Goal: Transaction & Acquisition: Book appointment/travel/reservation

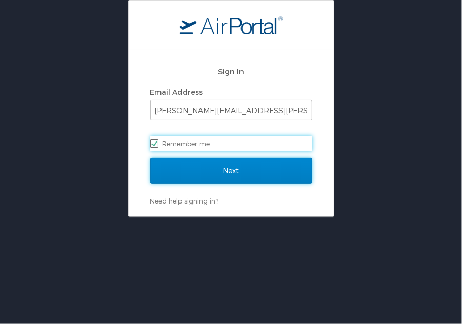
click at [249, 169] on input "Next" at bounding box center [231, 171] width 162 height 26
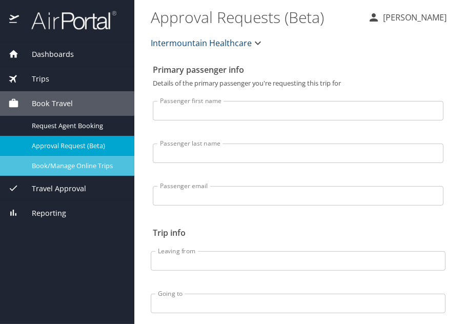
click at [59, 169] on span "Book/Manage Online Trips" at bounding box center [77, 166] width 90 height 10
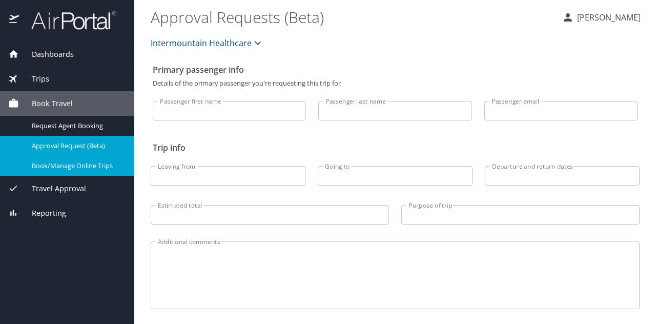
click at [37, 103] on span "Book Travel" at bounding box center [46, 103] width 54 height 11
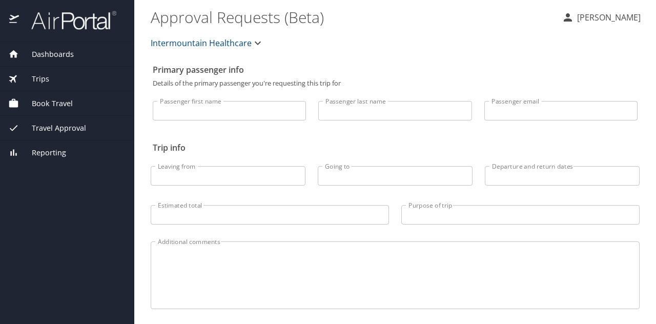
click at [37, 103] on span "Book Travel" at bounding box center [46, 103] width 54 height 11
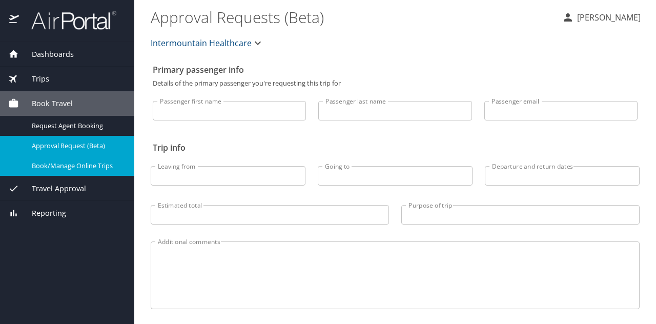
click at [37, 103] on span "Book Travel" at bounding box center [46, 103] width 54 height 11
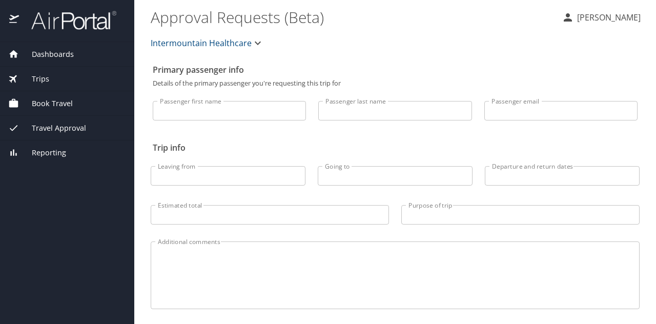
click at [37, 103] on span "Book Travel" at bounding box center [46, 103] width 54 height 11
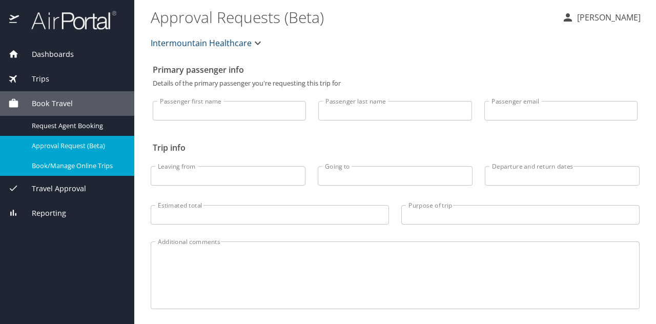
click at [45, 167] on span "Book/Manage Online Trips" at bounding box center [77, 166] width 90 height 10
